Goal: Information Seeking & Learning: Learn about a topic

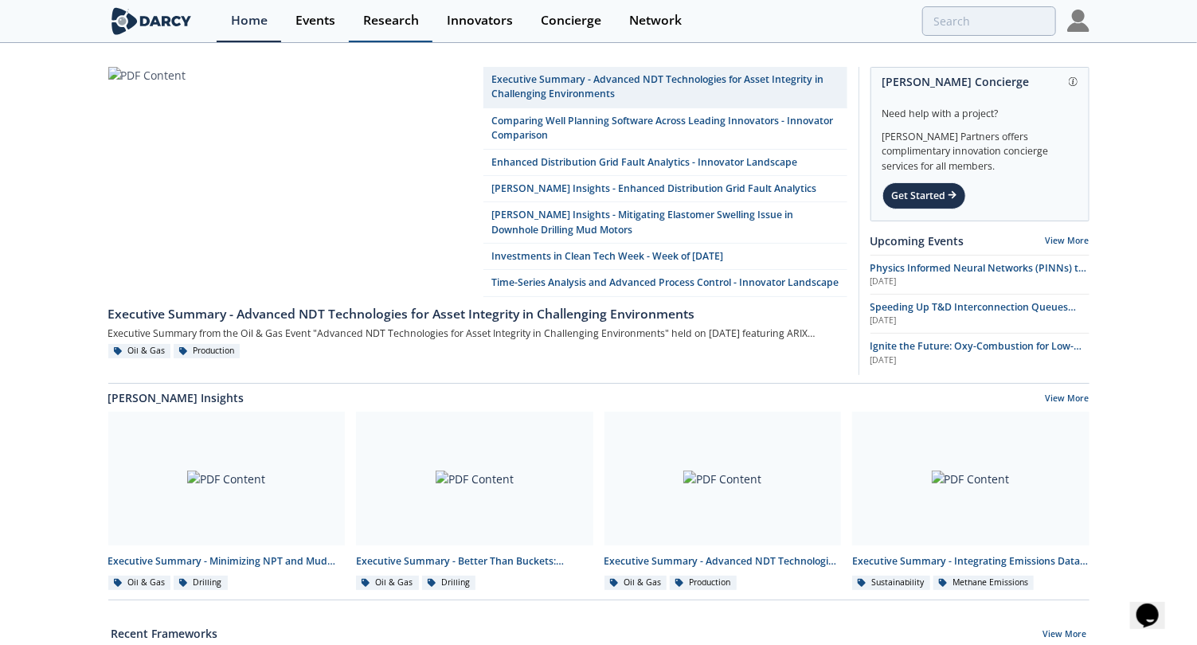
click at [389, 26] on div "Research" at bounding box center [391, 20] width 56 height 13
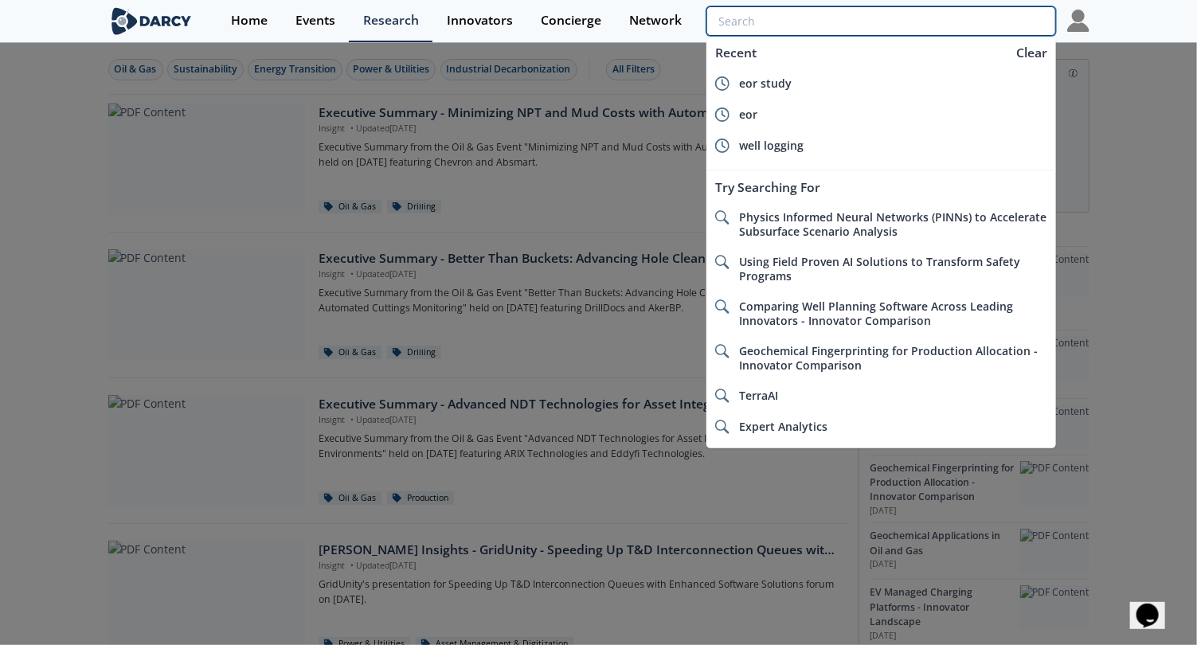
click at [957, 23] on input "search" at bounding box center [880, 20] width 349 height 29
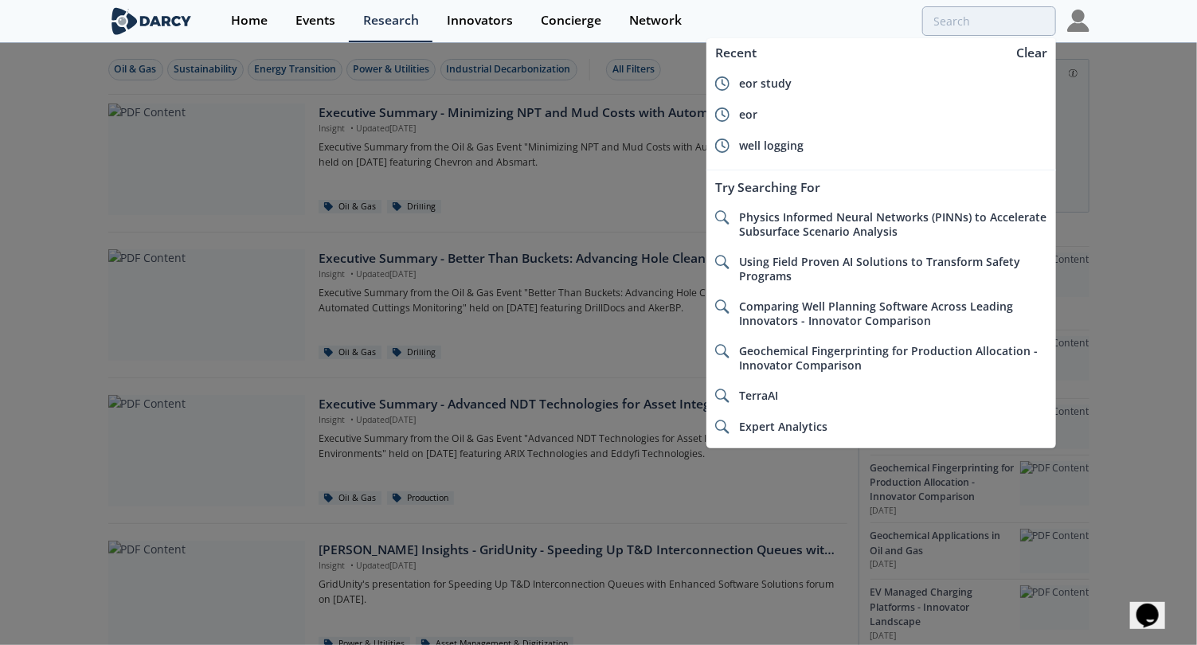
click at [673, 53] on div at bounding box center [598, 322] width 1197 height 645
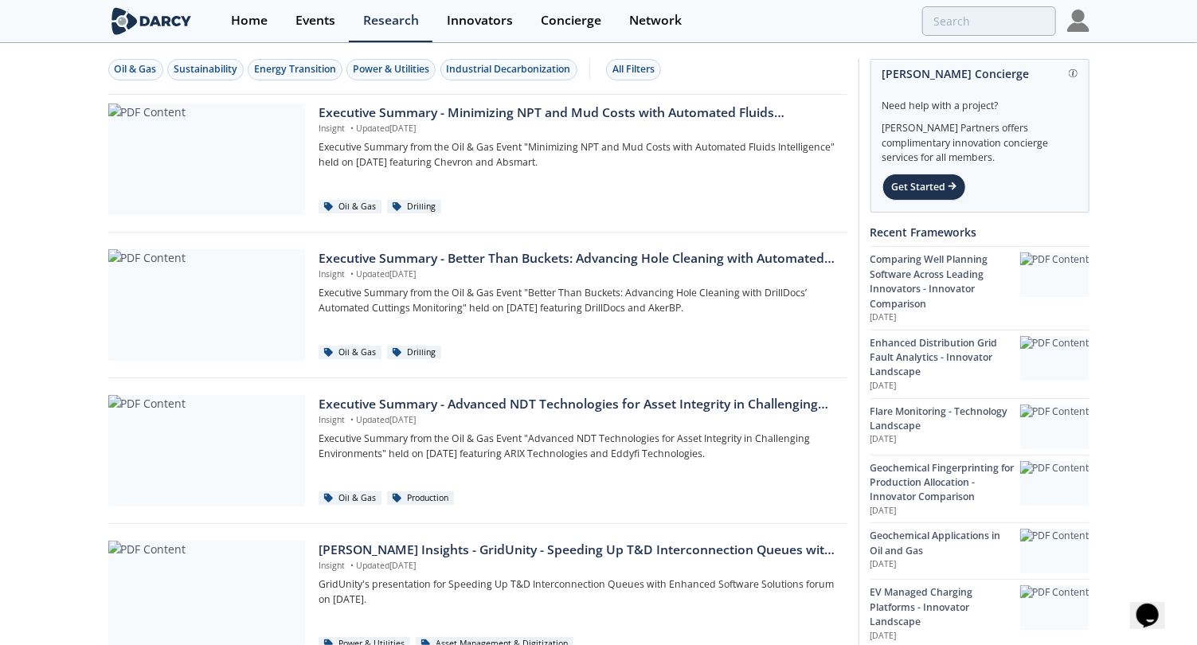
click at [653, 64] on div "All Filters" at bounding box center [633, 69] width 42 height 14
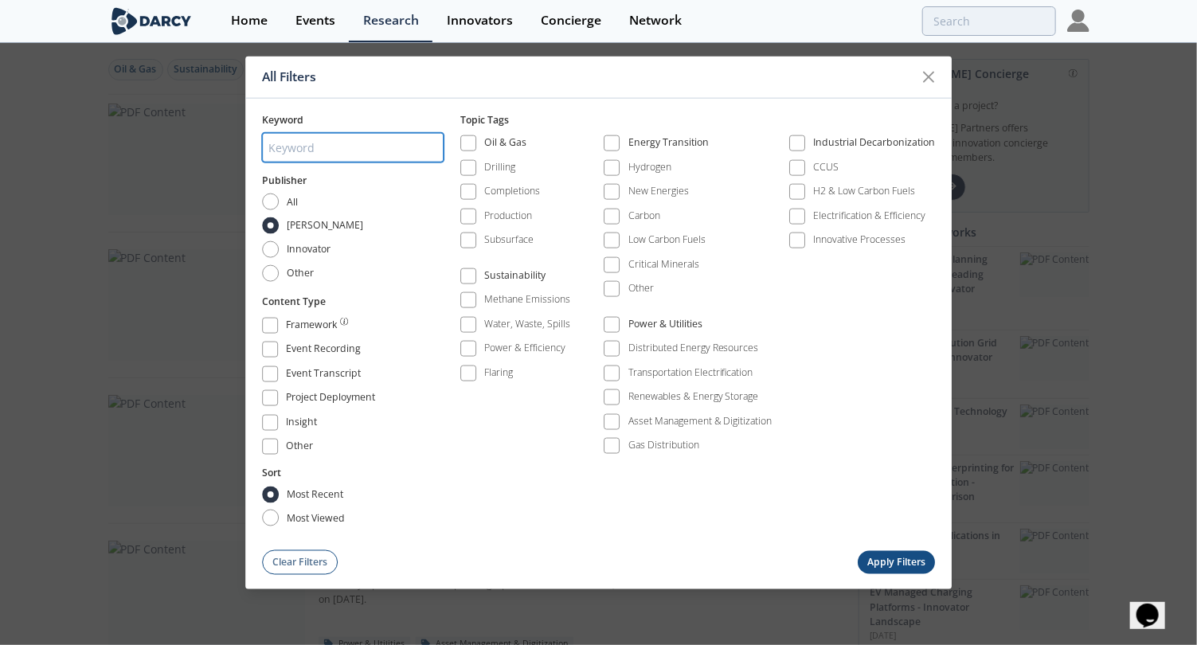
click at [349, 153] on input "search" at bounding box center [353, 147] width 182 height 29
type input "Workover"
click at [470, 147] on span at bounding box center [468, 143] width 11 height 11
click at [881, 557] on button "Apply Filters" at bounding box center [897, 562] width 78 height 23
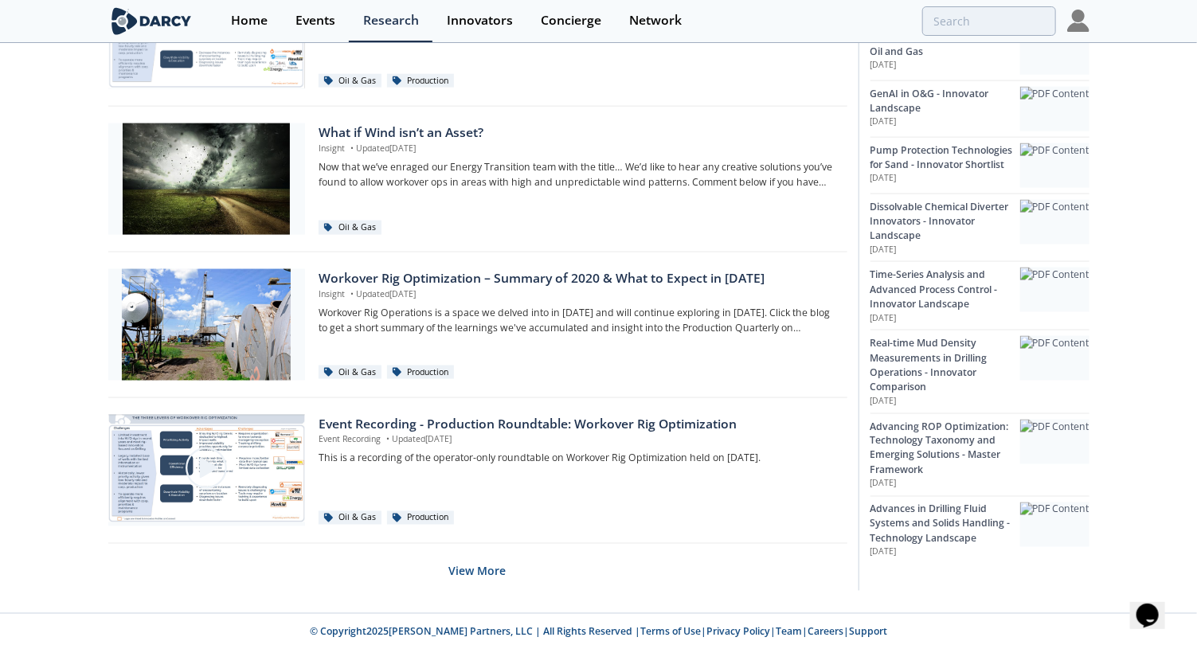
scroll to position [1002, 0]
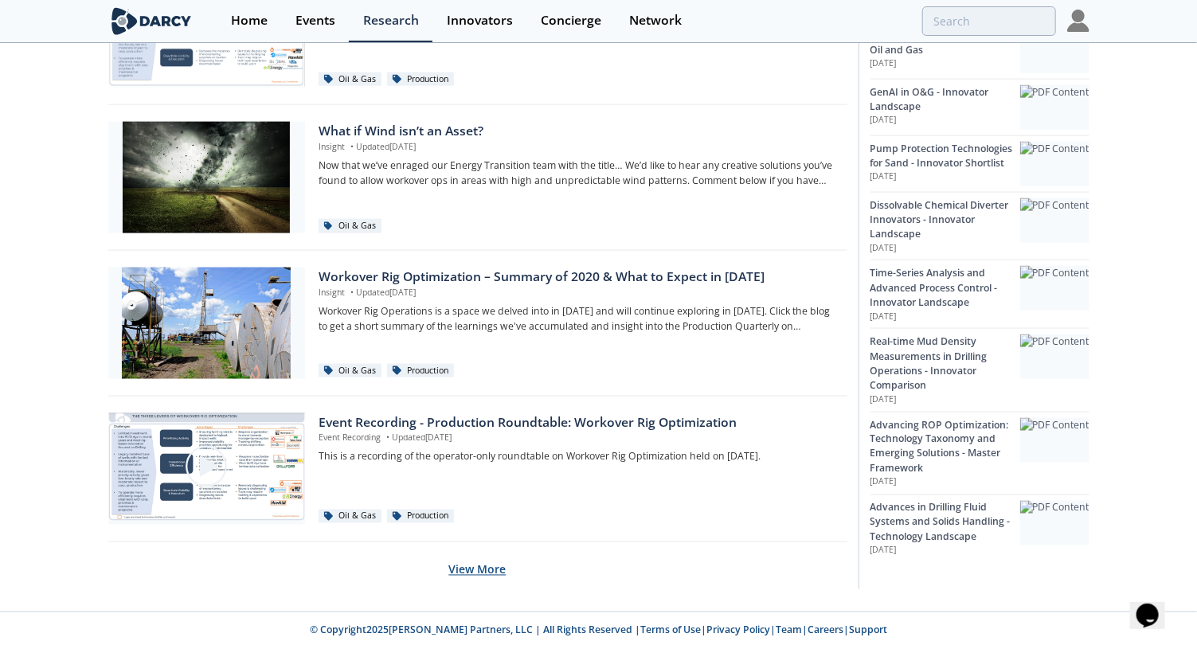
click at [490, 565] on button "View More" at bounding box center [477, 569] width 57 height 39
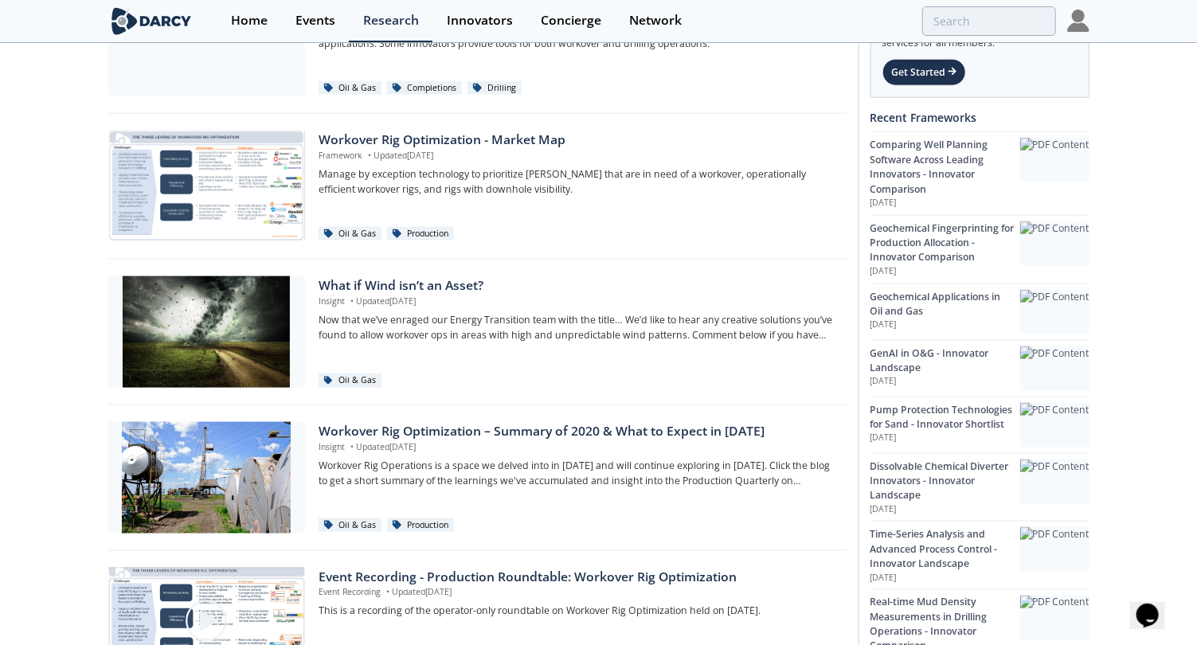
scroll to position [846, 0]
click at [97, 371] on div "Oil & Gas Sustainability Energy Transition Power & Utilities Industrial Decarbo…" at bounding box center [598, 35] width 1197 height 1675
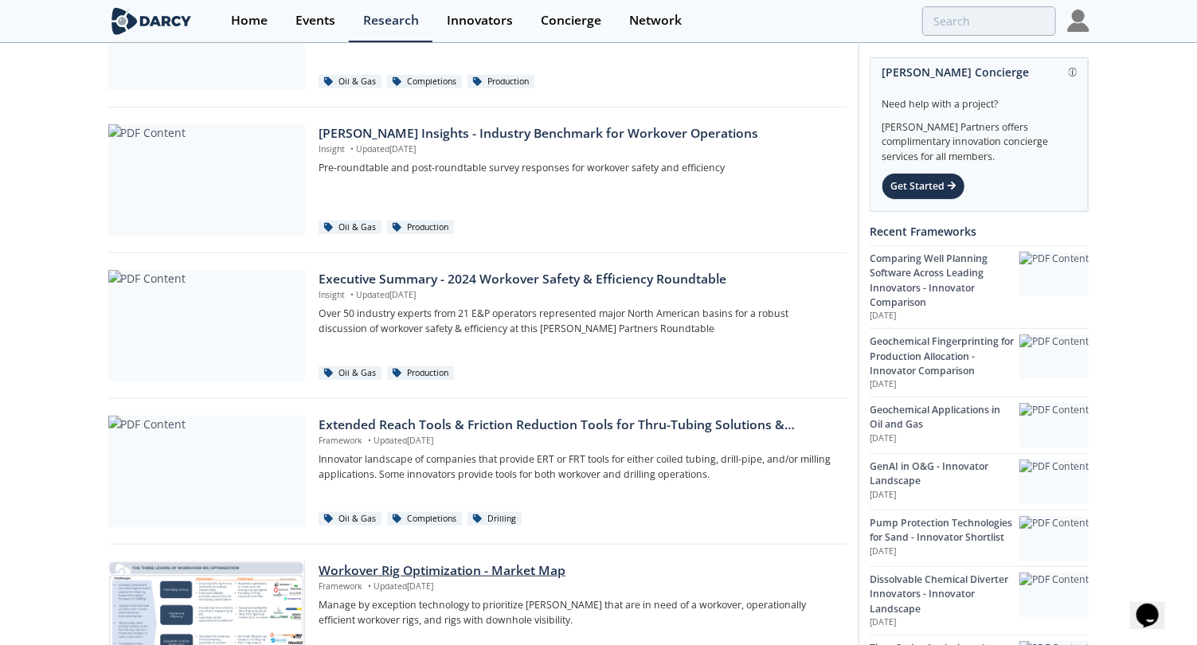
scroll to position [415, 0]
click at [575, 417] on div "Extended Reach Tools & Friction Reduction Tools for Thru-Tubing Solutions & Wor…" at bounding box center [577, 426] width 517 height 19
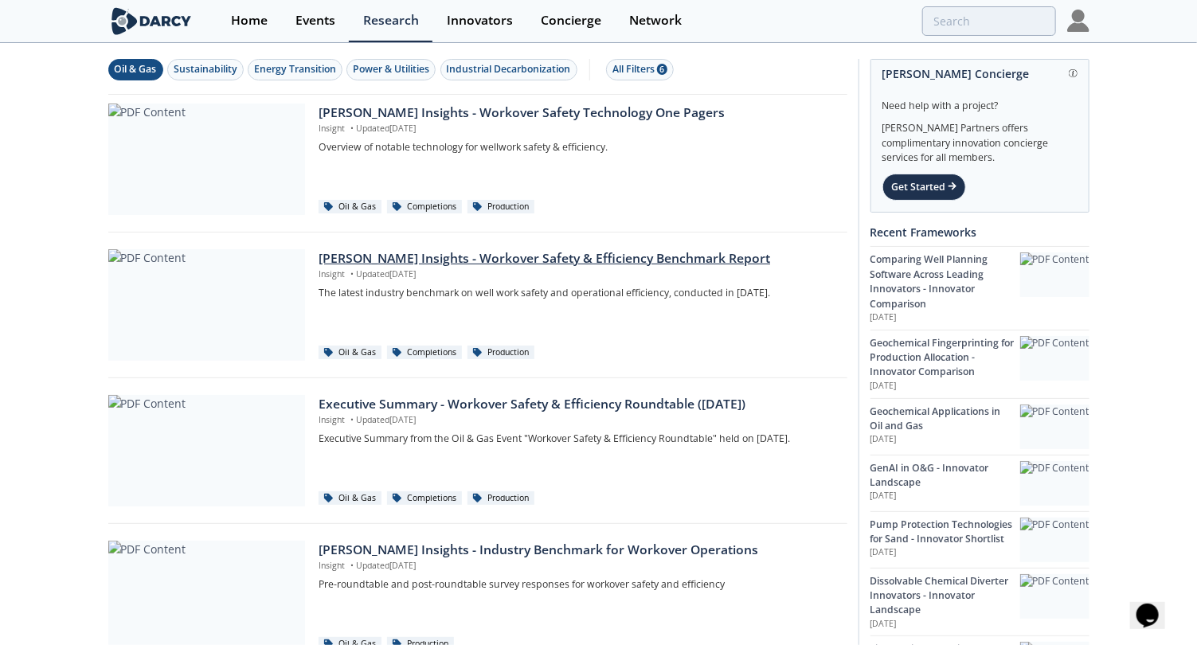
click at [369, 253] on div "[PERSON_NAME] Insights - Workover Safety & Efficiency Benchmark Report" at bounding box center [577, 258] width 517 height 19
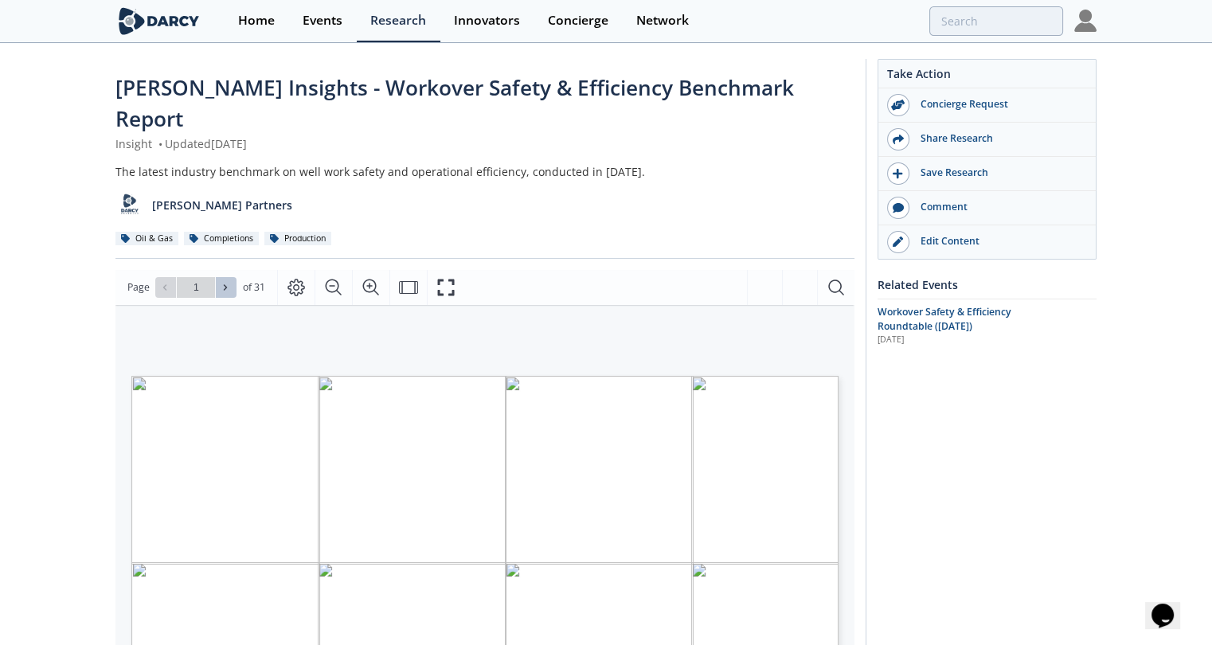
click at [221, 277] on button at bounding box center [226, 287] width 21 height 21
type input "2"
click at [221, 277] on button at bounding box center [226, 287] width 21 height 21
type input "3"
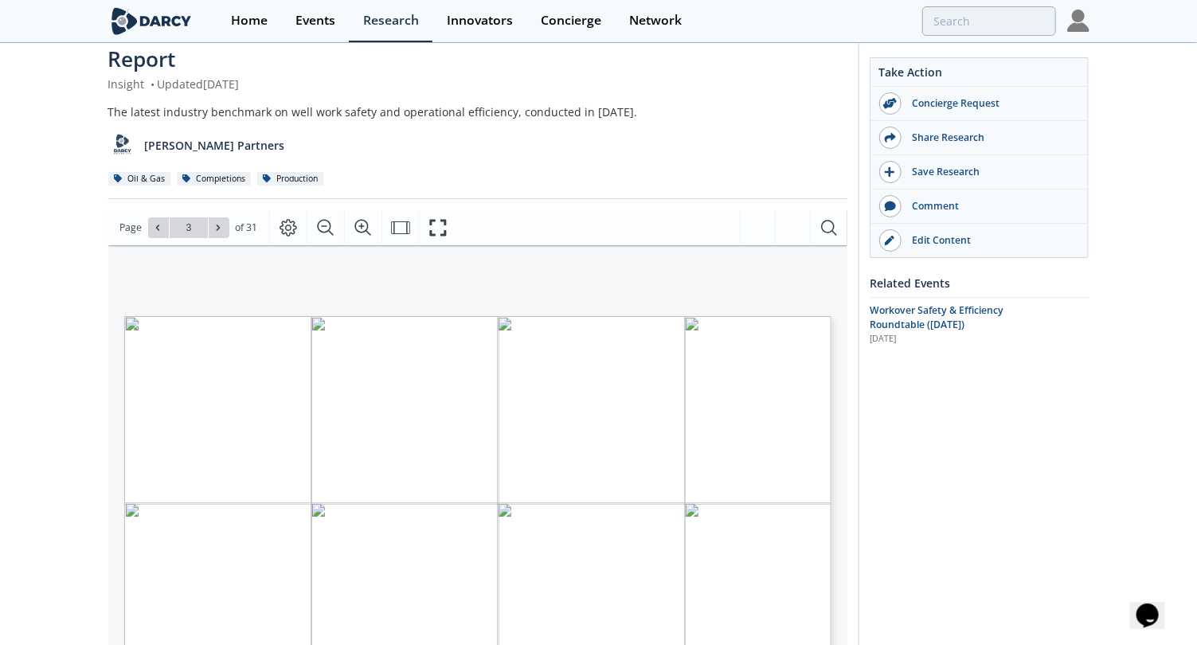
scroll to position [61, 0]
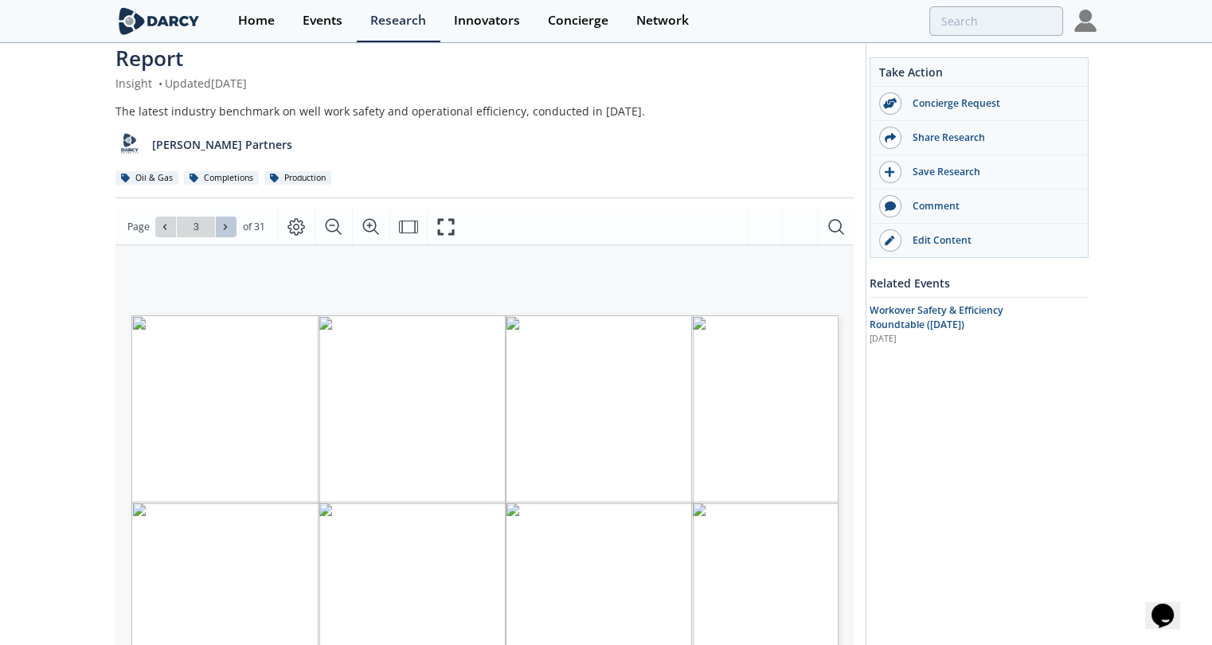
click at [229, 221] on span at bounding box center [226, 226] width 11 height 11
type input "4"
click at [229, 222] on icon at bounding box center [226, 227] width 10 height 10
type input "5"
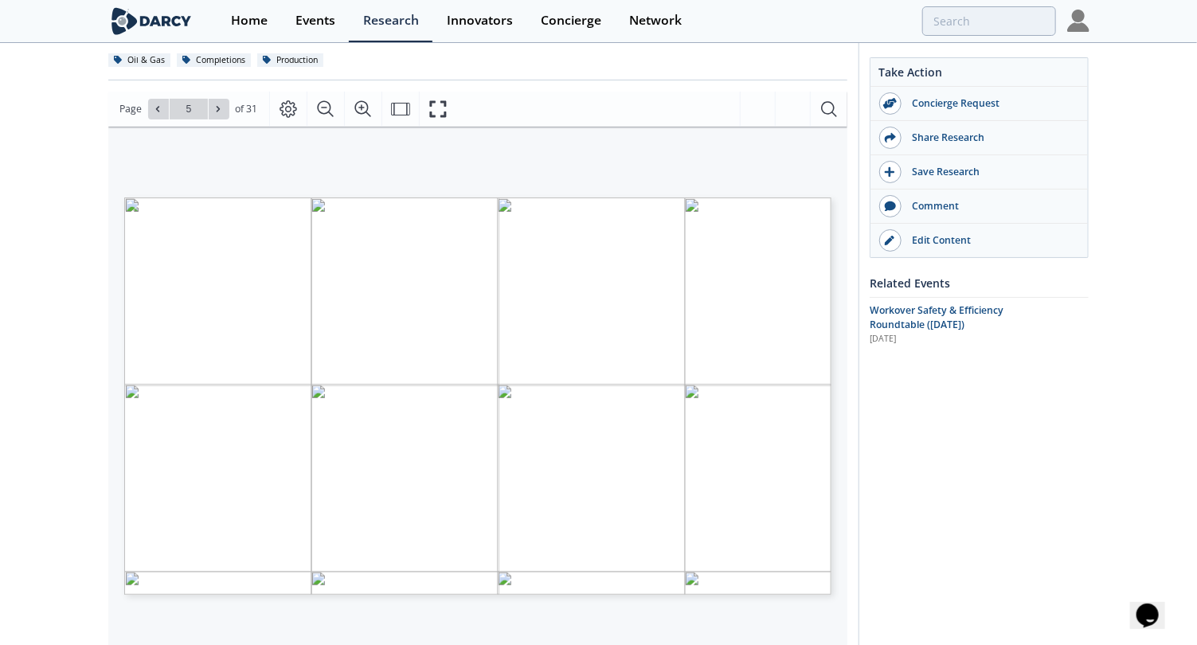
scroll to position [178, 0]
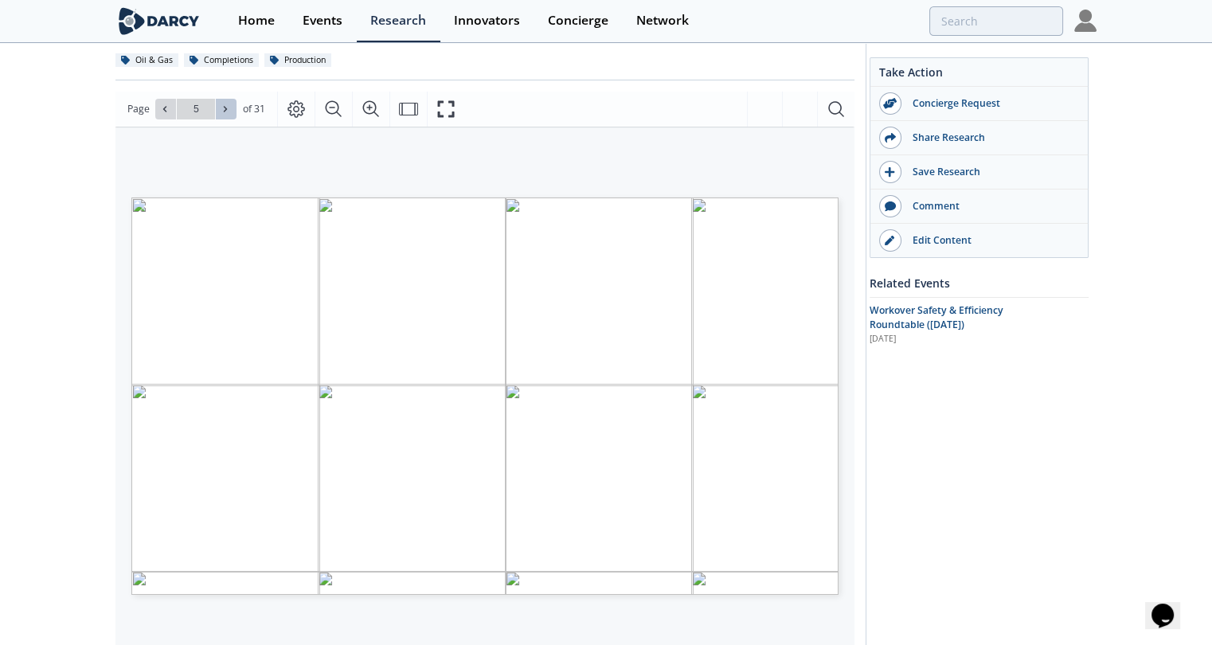
click at [233, 99] on button at bounding box center [226, 109] width 21 height 21
type input "6"
click at [233, 99] on button at bounding box center [226, 109] width 21 height 21
type input "7"
click at [233, 99] on button at bounding box center [226, 109] width 21 height 21
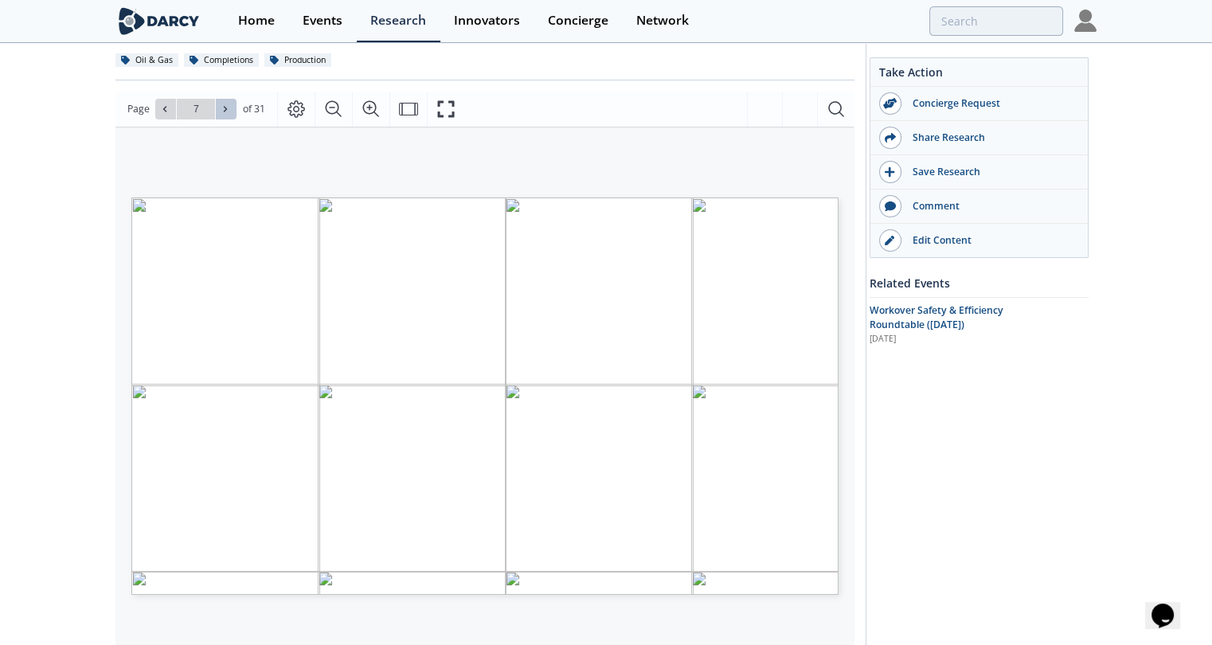
type input "8"
click at [233, 99] on button at bounding box center [226, 109] width 21 height 21
type input "9"
click at [233, 99] on button at bounding box center [226, 109] width 21 height 21
type input "10"
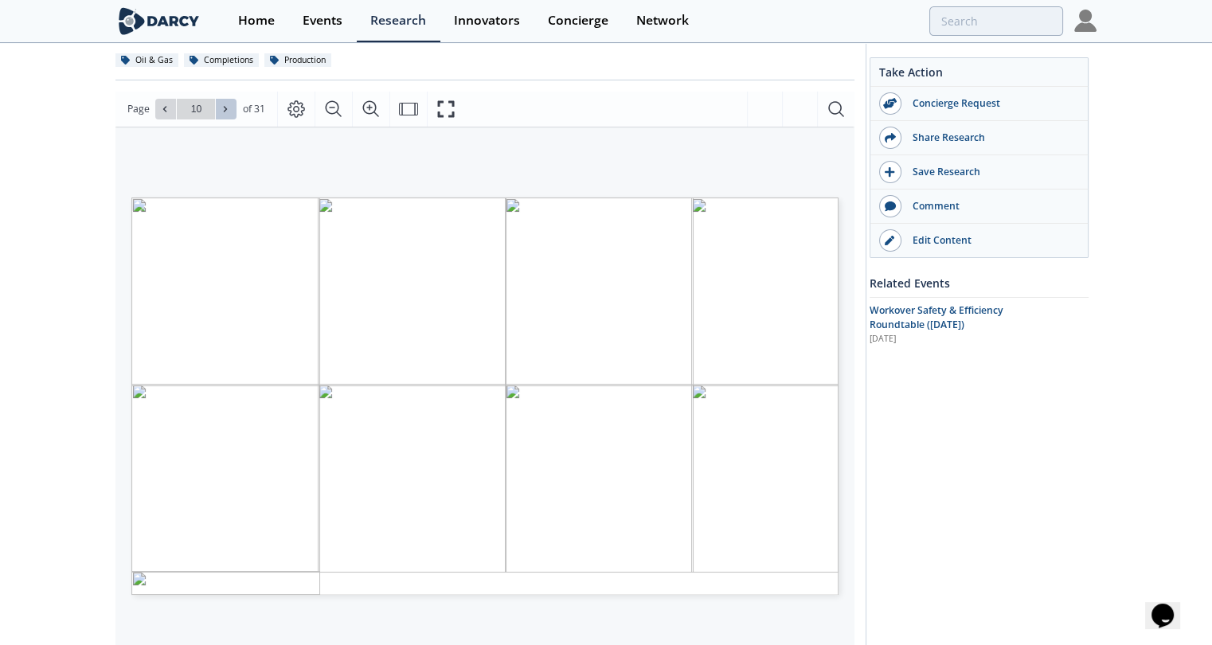
click at [233, 99] on button at bounding box center [226, 109] width 21 height 21
type input "11"
click at [233, 99] on button at bounding box center [226, 109] width 21 height 21
type input "12"
click at [233, 99] on button at bounding box center [226, 109] width 21 height 21
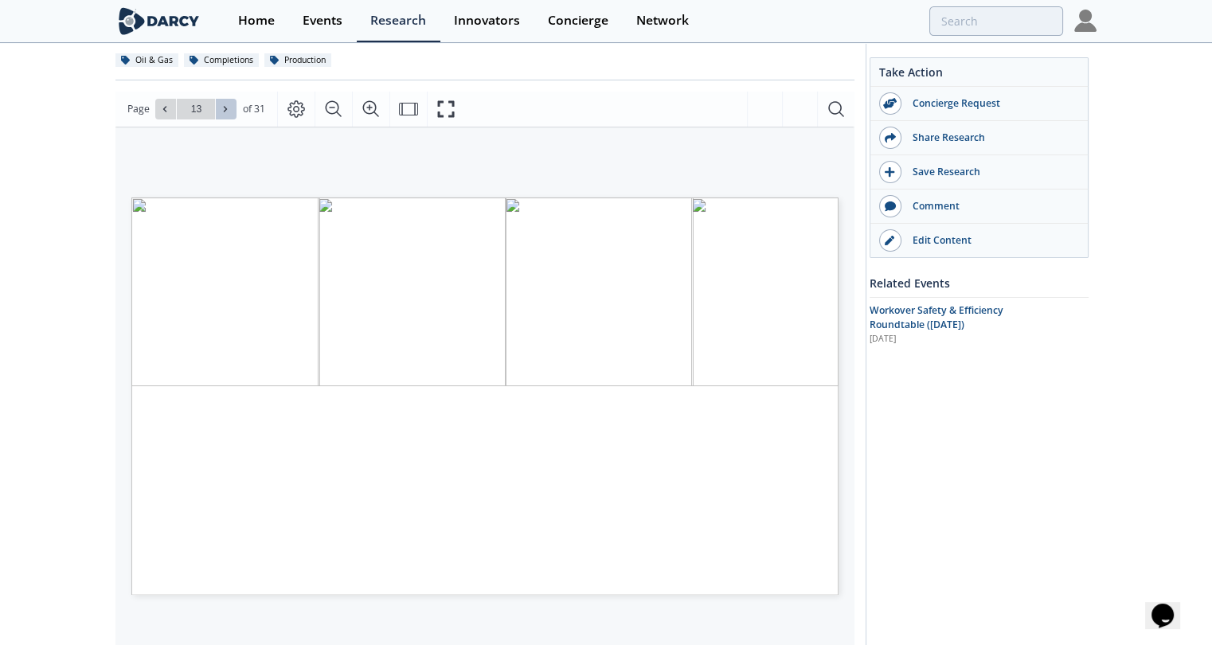
type input "14"
click at [233, 99] on button at bounding box center [226, 109] width 21 height 21
type input "15"
click at [233, 99] on button at bounding box center [226, 109] width 21 height 21
type input "16"
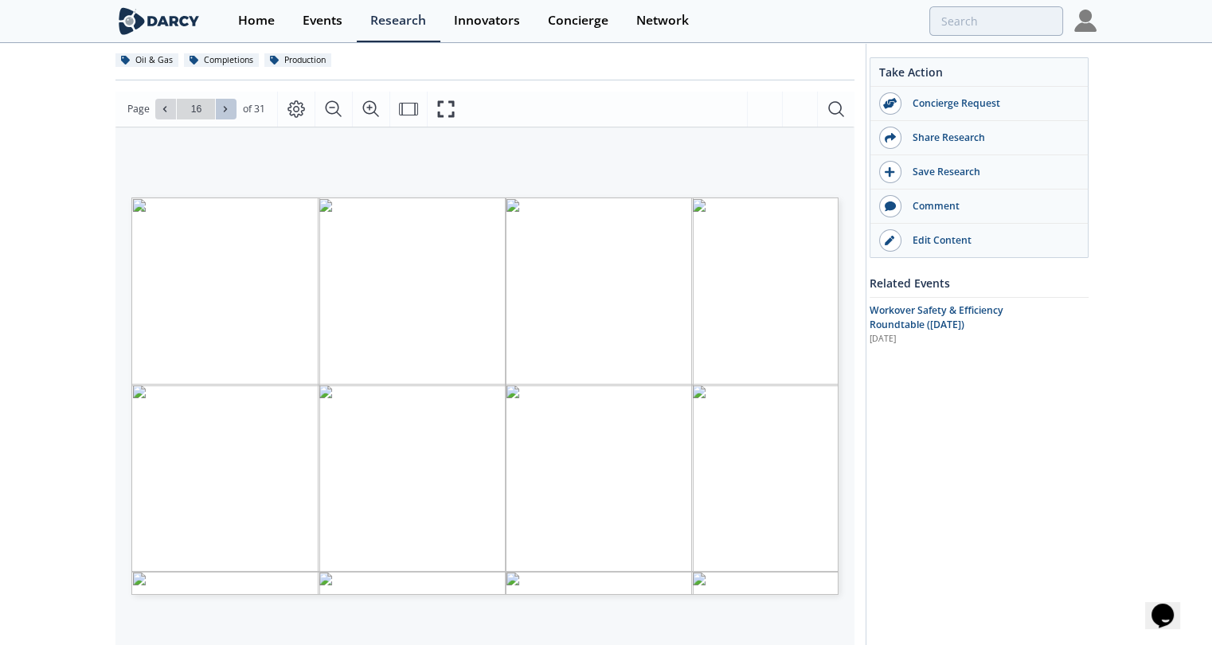
click at [233, 99] on button at bounding box center [226, 109] width 21 height 21
type input "17"
click at [233, 99] on button at bounding box center [226, 109] width 21 height 21
type input "18"
click at [233, 99] on button at bounding box center [226, 109] width 21 height 21
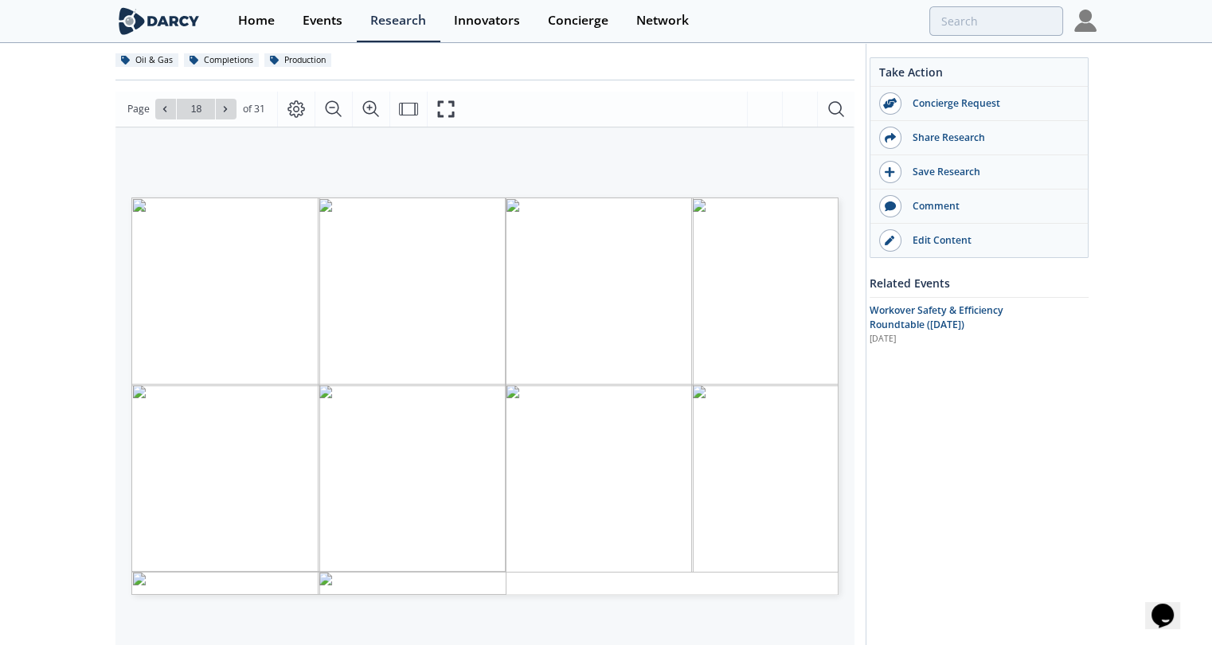
type input "19"
click at [233, 99] on button at bounding box center [226, 109] width 21 height 21
type input "20"
click at [233, 99] on button at bounding box center [226, 109] width 21 height 21
type input "21"
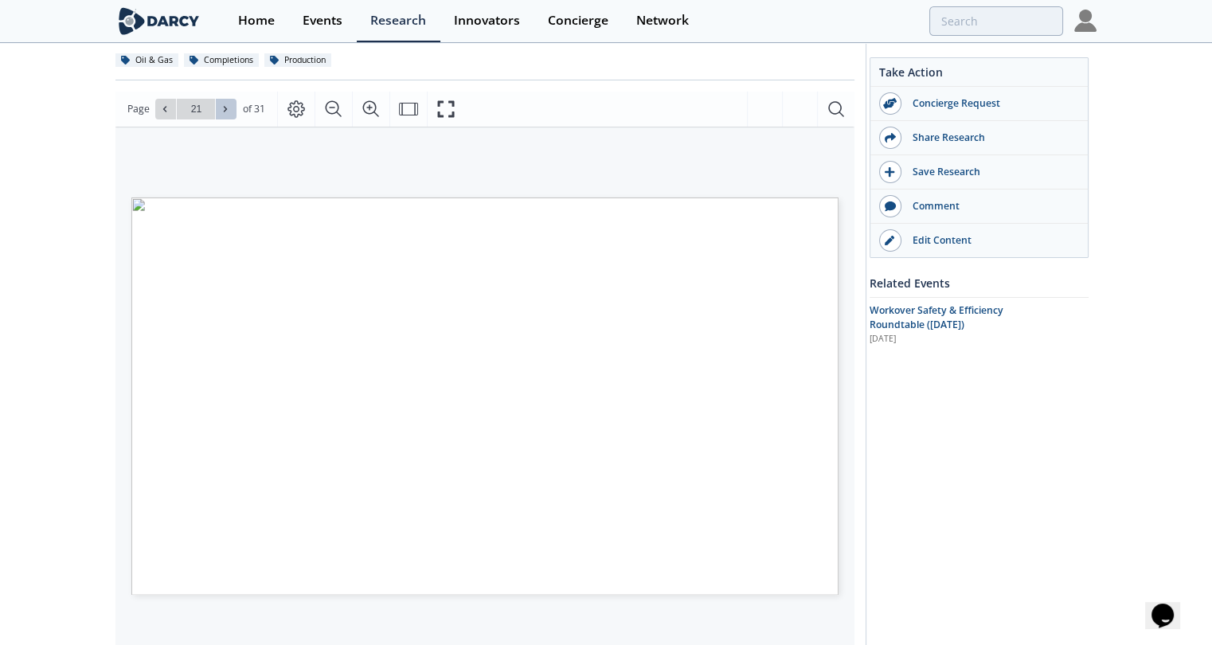
click at [233, 99] on button at bounding box center [226, 109] width 21 height 21
type input "22"
click at [233, 99] on button at bounding box center [226, 109] width 21 height 21
type input "23"
click at [233, 99] on button at bounding box center [226, 109] width 21 height 21
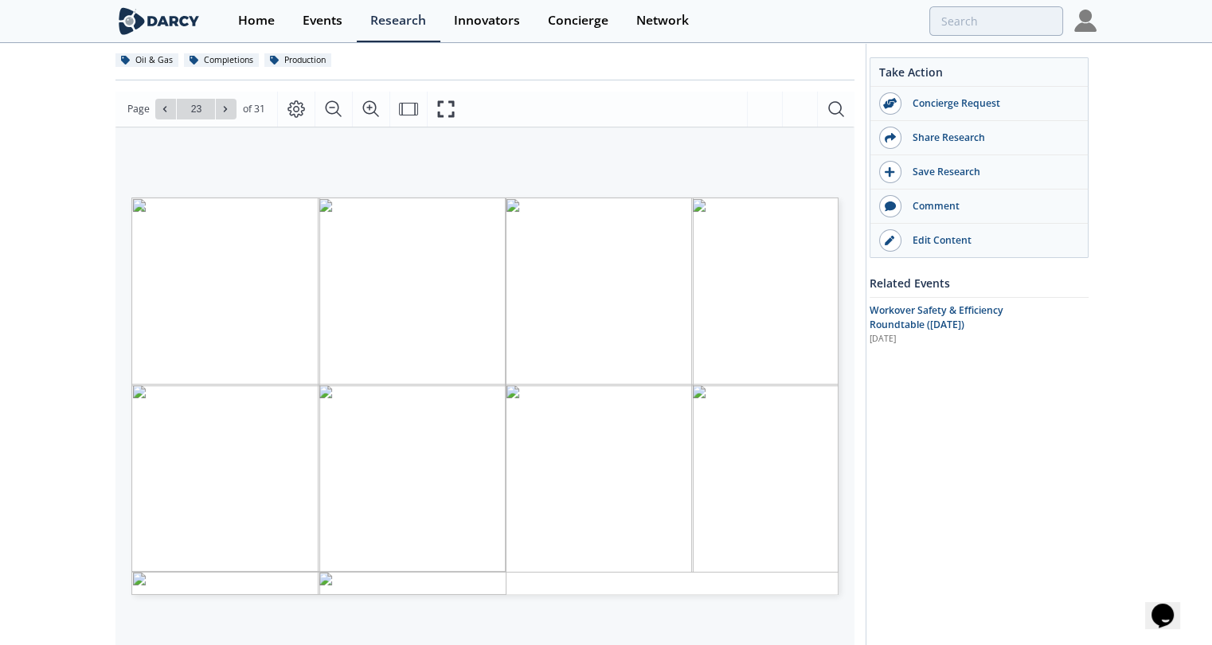
type input "24"
click at [233, 99] on button at bounding box center [226, 109] width 21 height 21
type input "25"
click at [233, 99] on button at bounding box center [226, 109] width 21 height 21
type input "26"
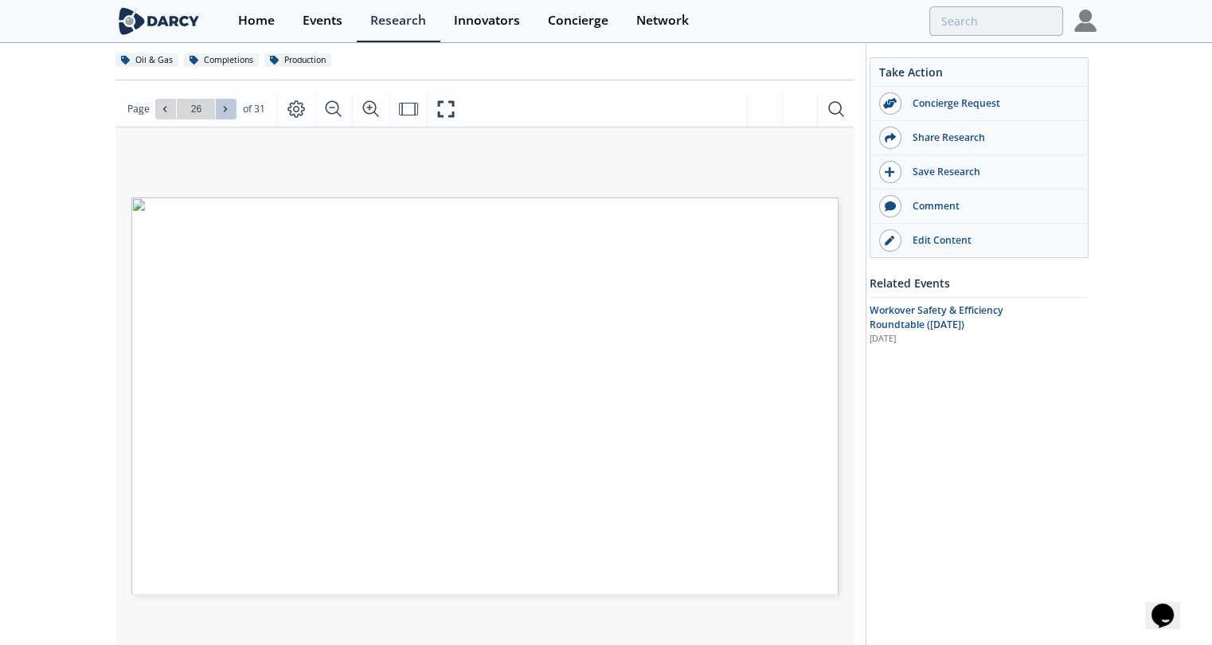
click at [233, 99] on button at bounding box center [226, 109] width 21 height 21
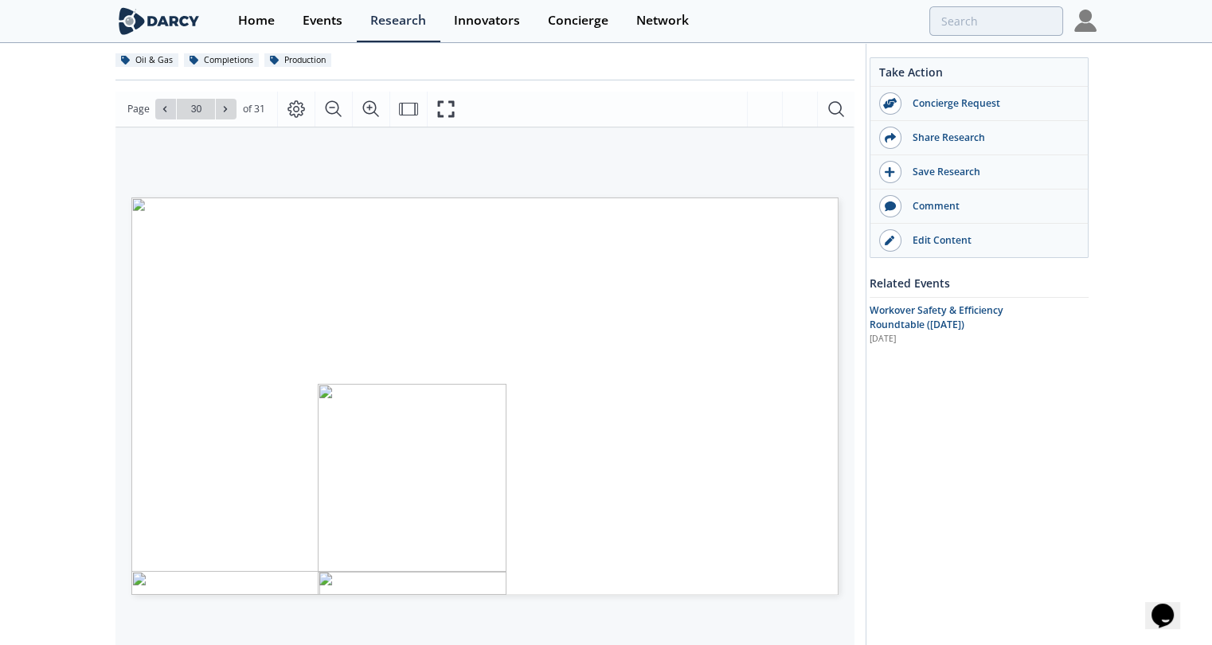
type input "31"
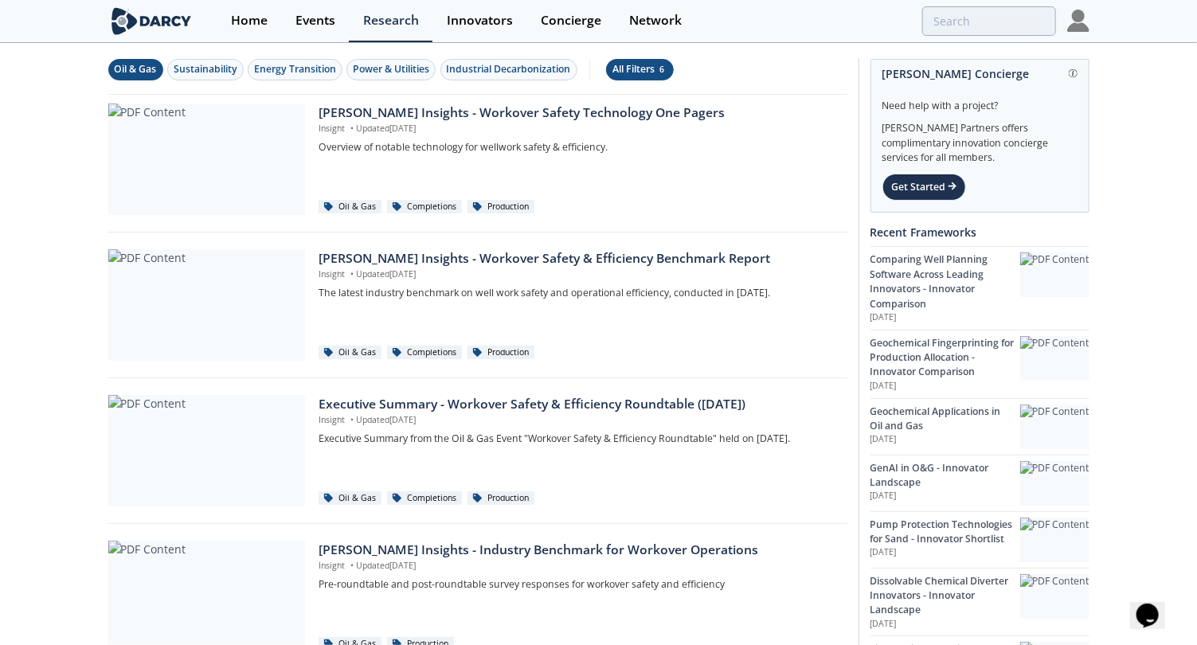
click at [638, 70] on div "All Filters 6" at bounding box center [639, 69] width 55 height 14
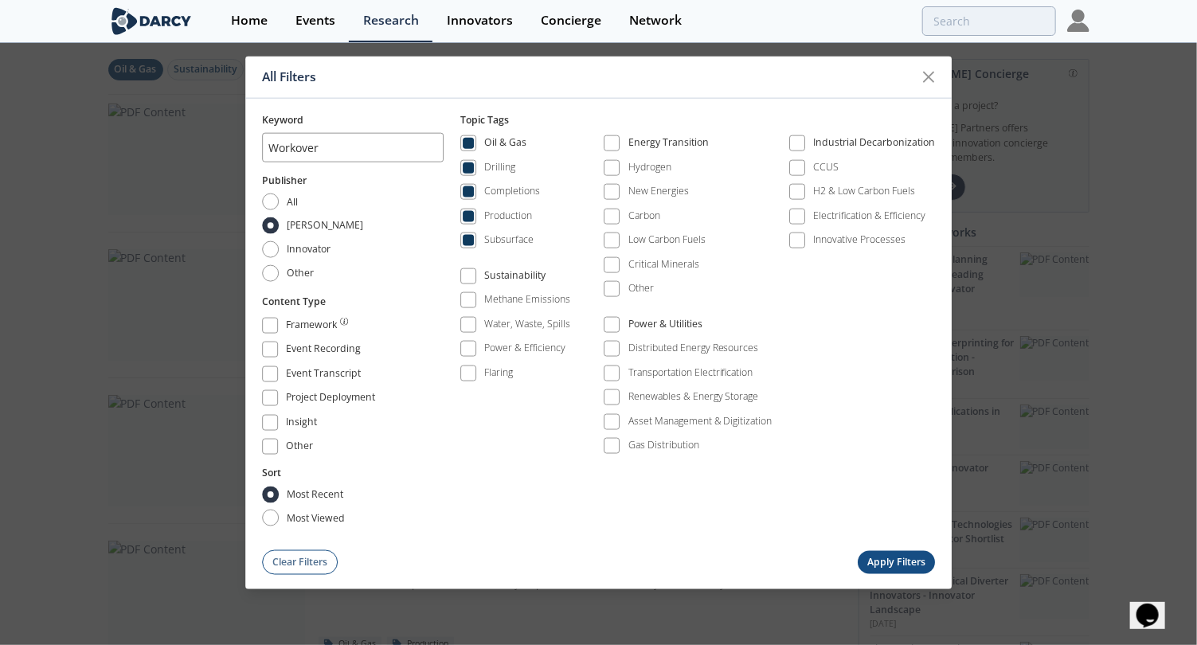
click at [83, 286] on div "All Filters Keyword Workover Publisher All [PERSON_NAME] Innovator Other Conten…" at bounding box center [598, 322] width 1197 height 645
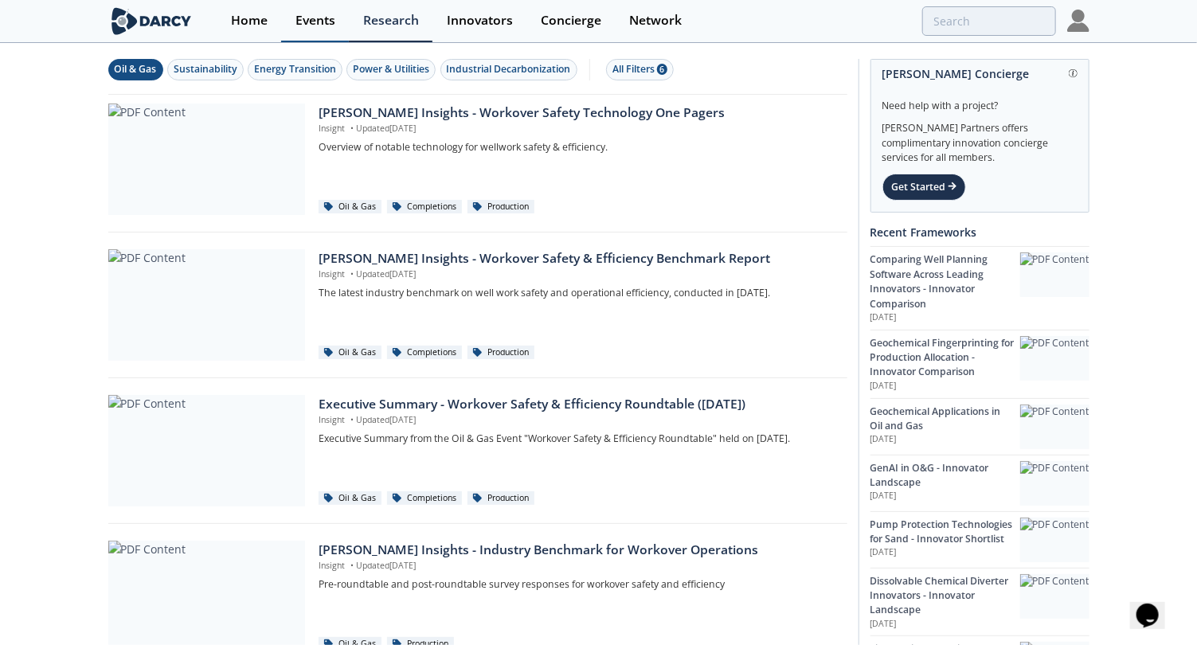
click at [310, 14] on div "Events" at bounding box center [315, 20] width 40 height 13
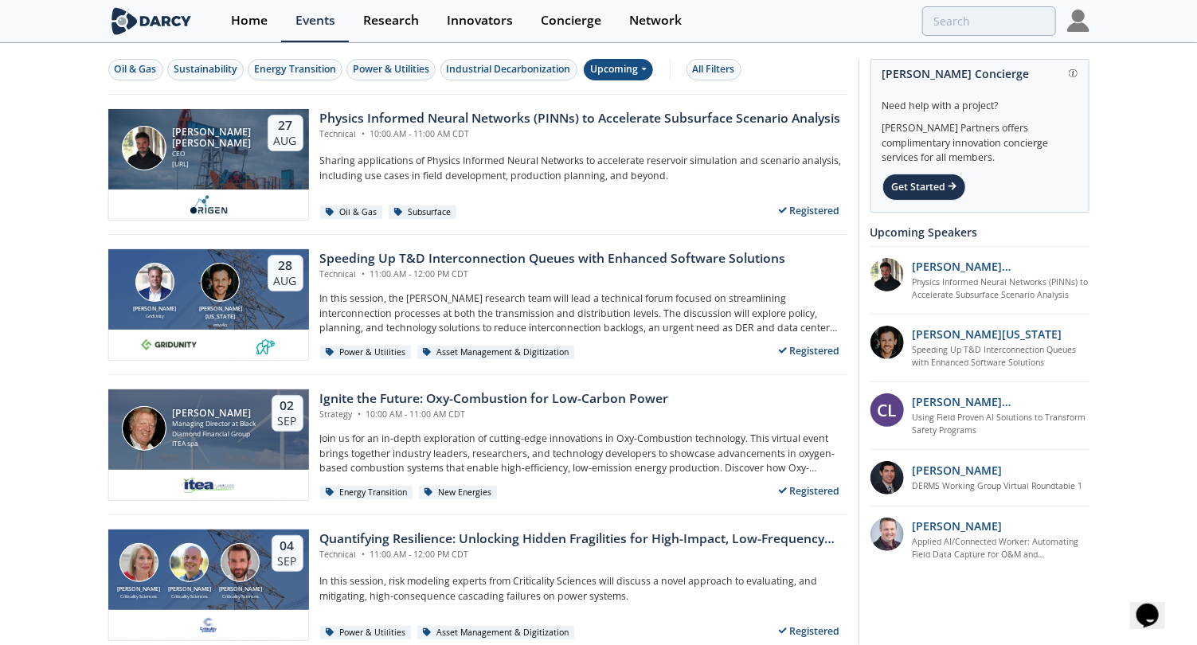
click at [626, 72] on div "Upcoming" at bounding box center [618, 69] width 69 height 21
click at [698, 61] on button "All Filters" at bounding box center [713, 69] width 55 height 21
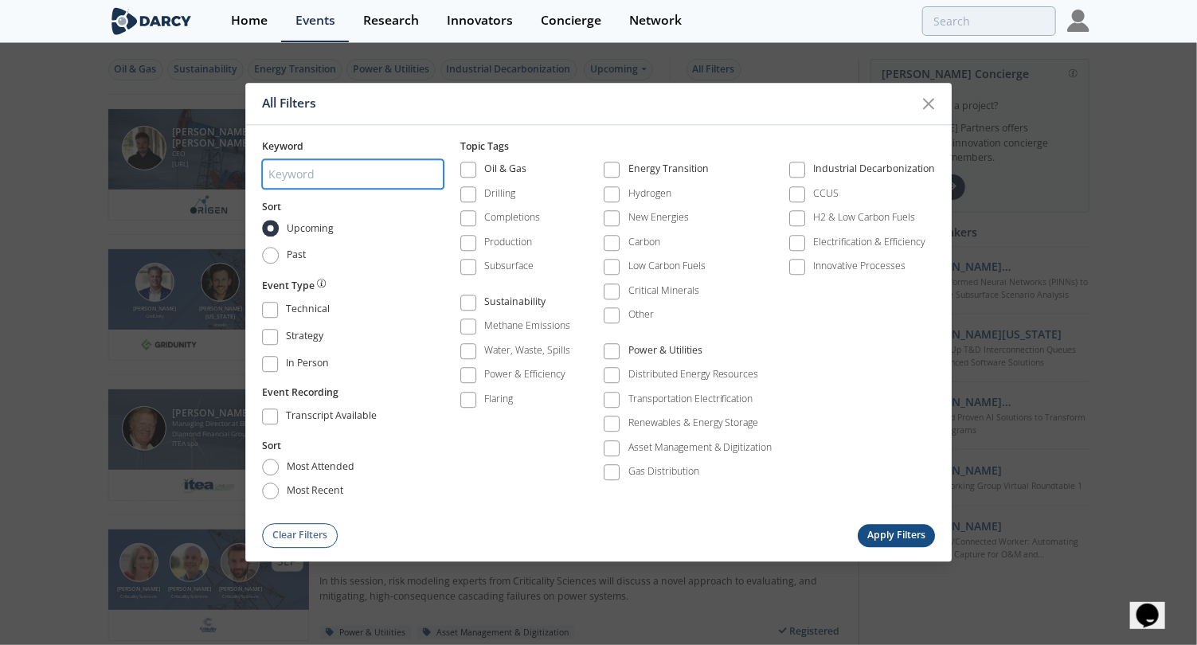
click at [301, 189] on input "search" at bounding box center [353, 173] width 182 height 29
type input "Workover"
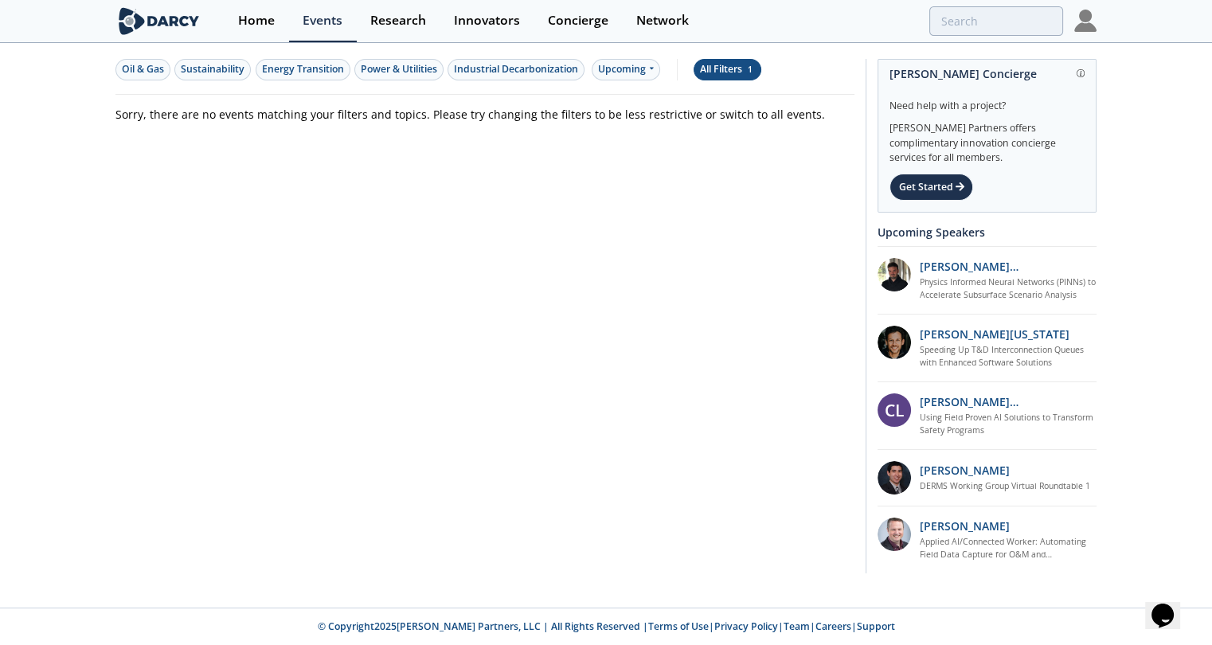
click at [724, 72] on div "All Filters 1" at bounding box center [727, 69] width 55 height 14
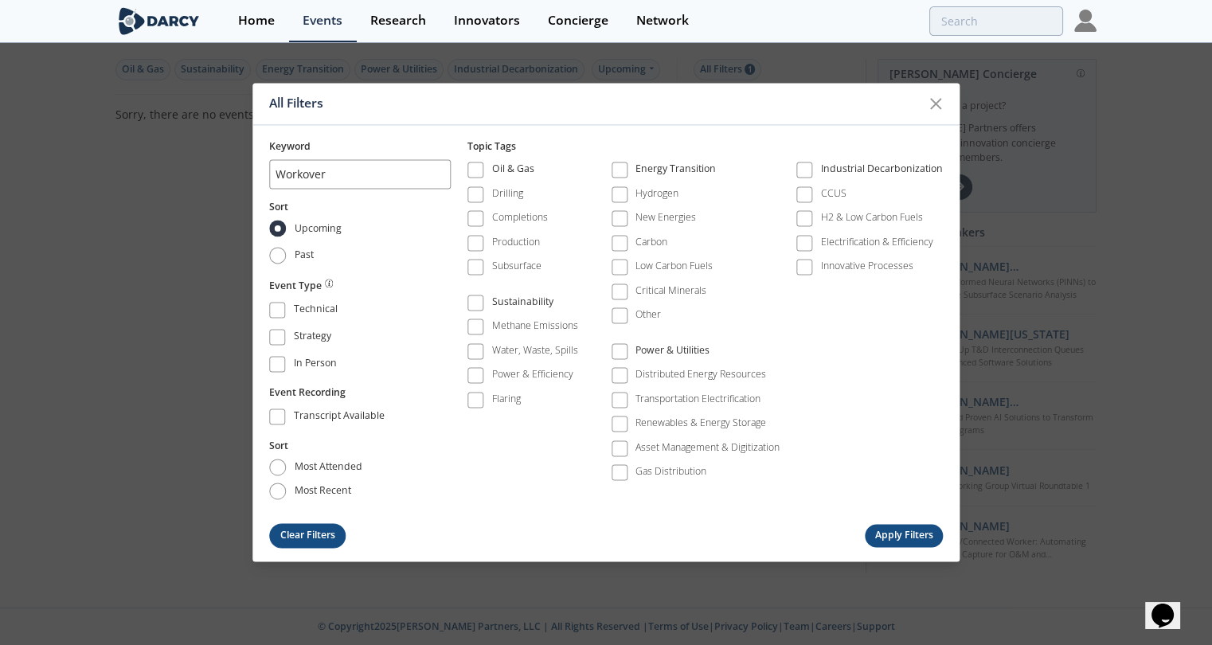
click at [311, 526] on button "Clear Filters" at bounding box center [307, 535] width 76 height 25
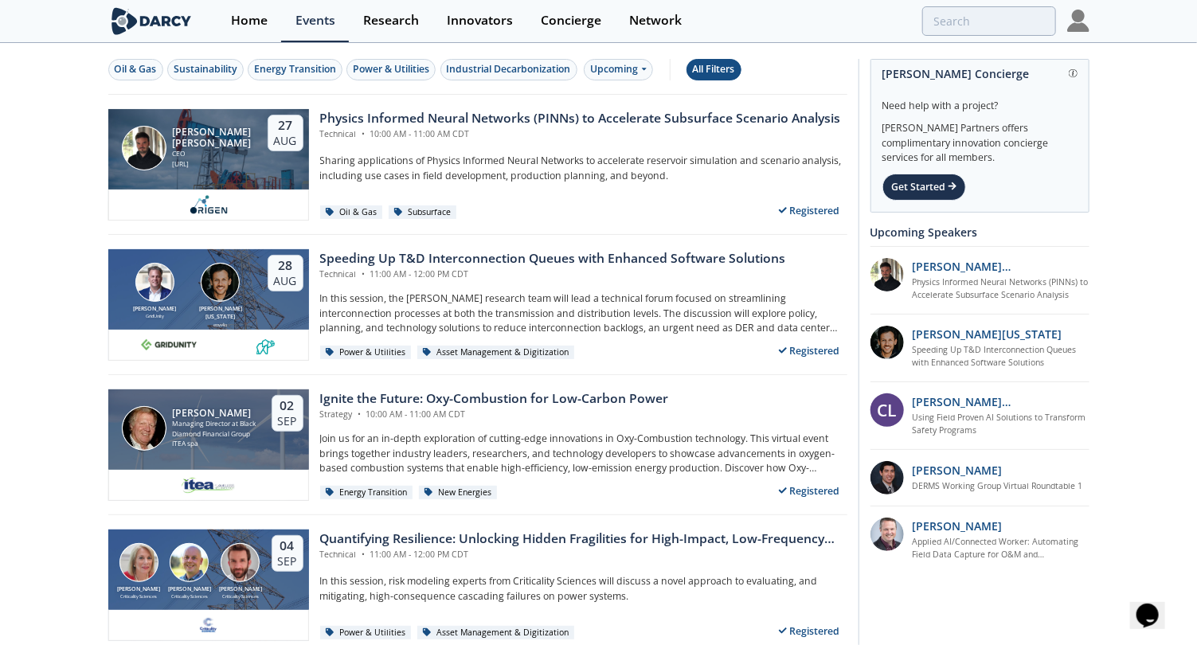
click at [722, 61] on button "All Filters" at bounding box center [713, 69] width 55 height 21
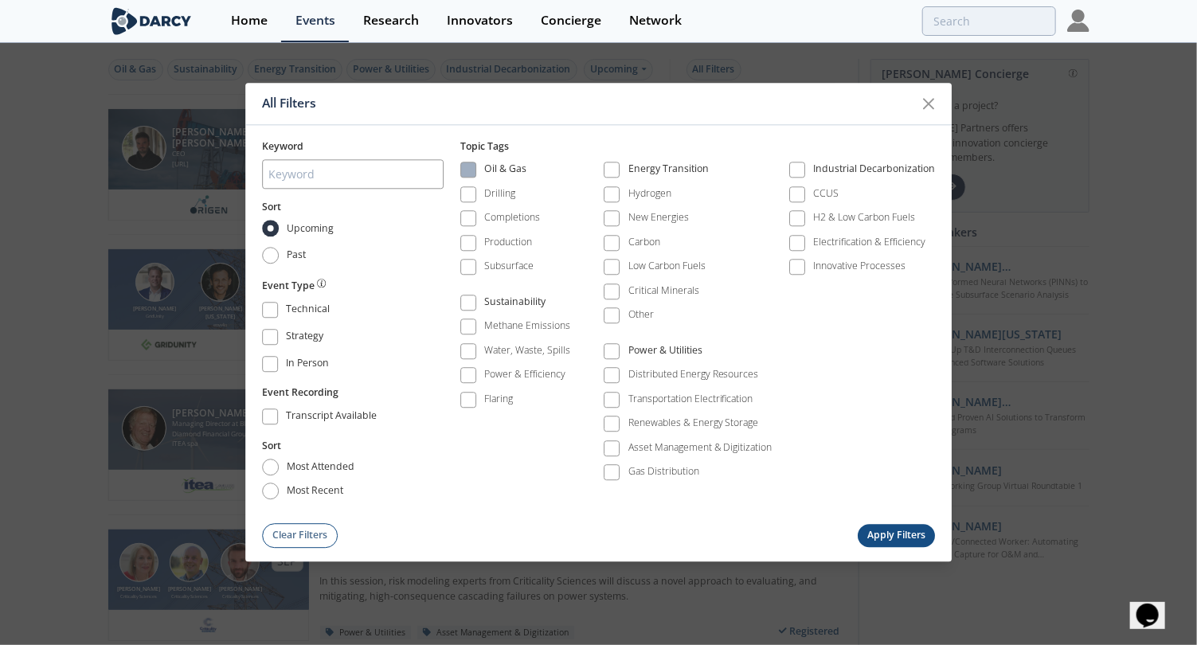
click at [472, 176] on span at bounding box center [468, 170] width 11 height 11
click at [887, 530] on button "Apply Filters" at bounding box center [897, 535] width 78 height 23
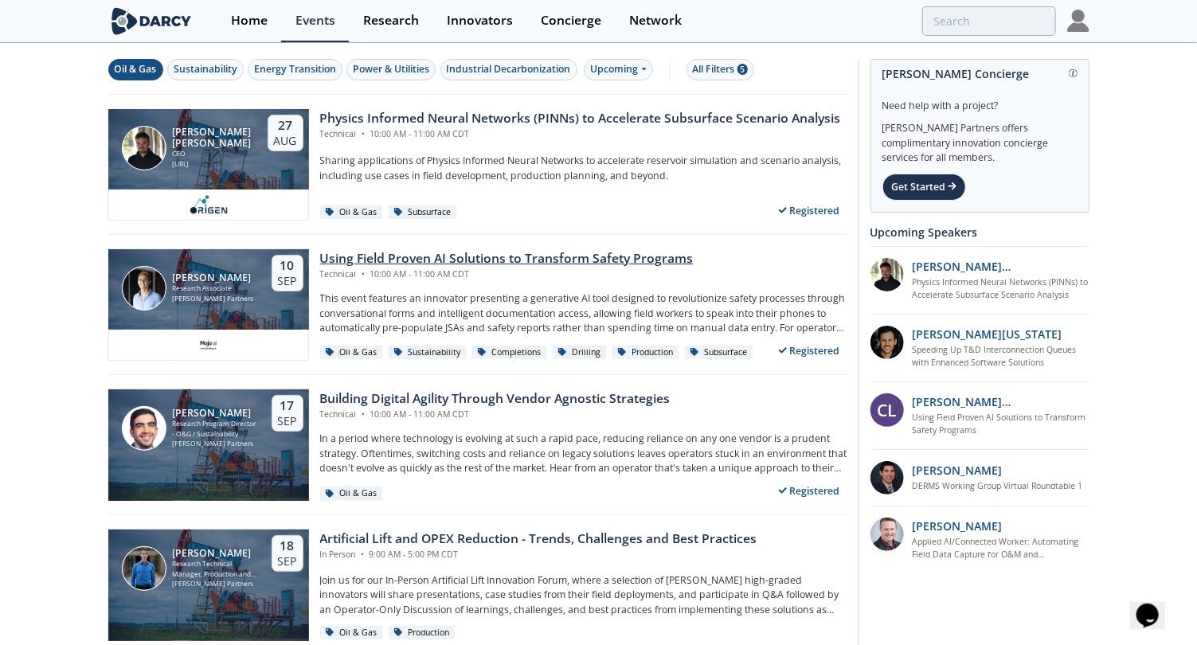
click at [557, 260] on div "Using Field Proven AI Solutions to Transform Safety Programs" at bounding box center [506, 258] width 373 height 19
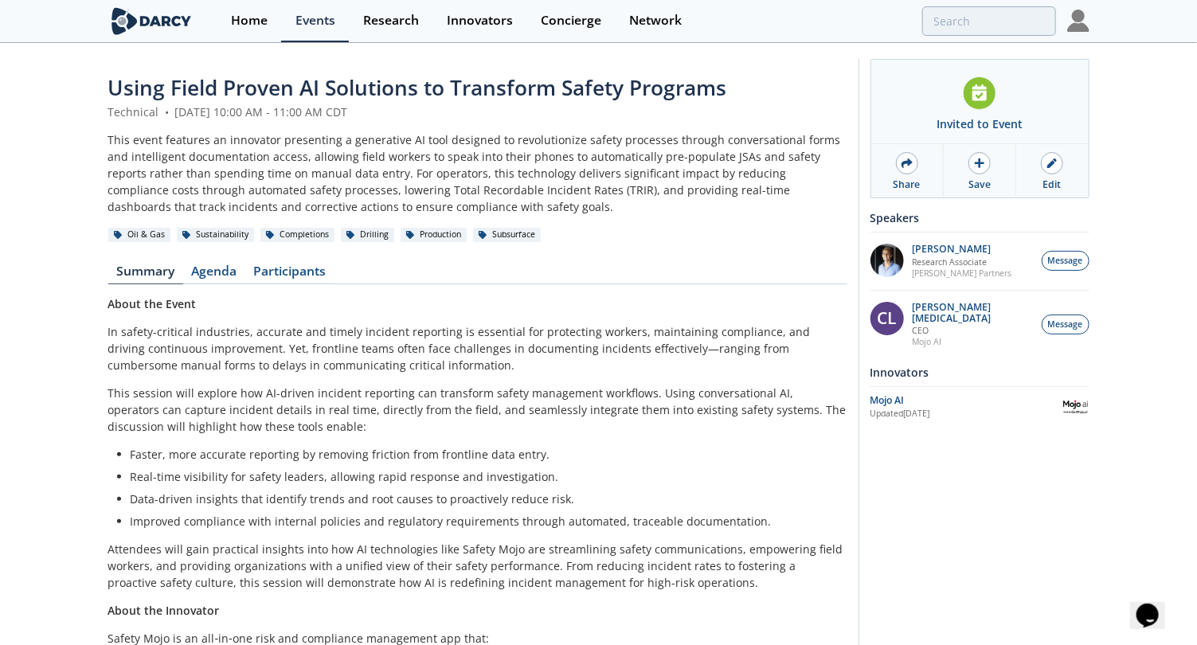
click at [550, 554] on p "Attendees will gain practical insights into how AI technologies like Safety Moj…" at bounding box center [477, 566] width 739 height 50
